Goal: Task Accomplishment & Management: Manage account settings

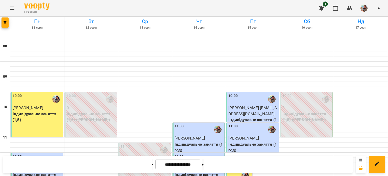
scroll to position [278, 0]
click at [204, 166] on button at bounding box center [202, 163] width 1 height 11
type input "**********"
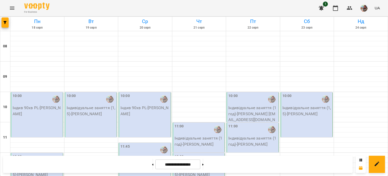
scroll to position [31, 0]
click at [34, 92] on div "10:00 Індив 90хв PL - [PERSON_NAME]" at bounding box center [37, 114] width 53 height 45
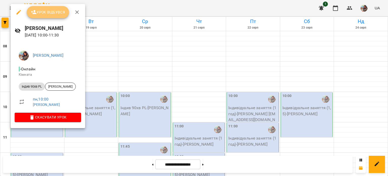
click at [39, 13] on span "Урок відбувся" at bounding box center [48, 12] width 34 height 6
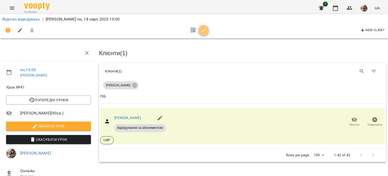
click at [206, 30] on icon "button" at bounding box center [204, 30] width 6 height 6
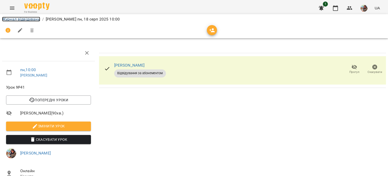
click at [28, 18] on link "Журнал відвідувань" at bounding box center [21, 19] width 38 height 5
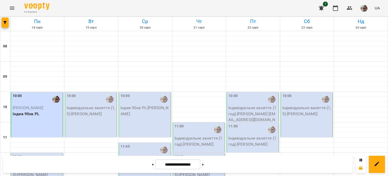
scroll to position [114, 0]
